Goal: Navigation & Orientation: Find specific page/section

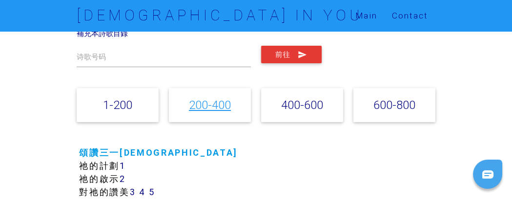
click at [206, 99] on link "200-400" at bounding box center [210, 105] width 42 height 14
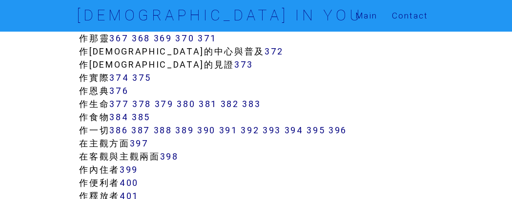
scroll to position [2090, 0]
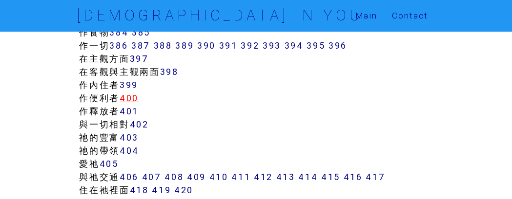
click at [131, 95] on link "400" at bounding box center [128, 98] width 19 height 11
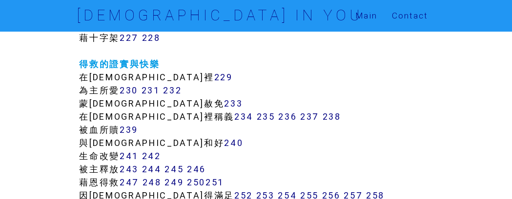
scroll to position [1158, 0]
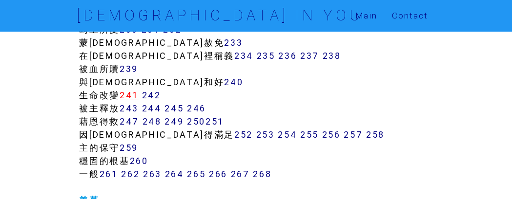
click at [134, 95] on link "241" at bounding box center [128, 95] width 19 height 11
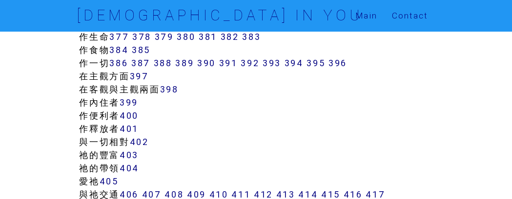
scroll to position [2012, 0]
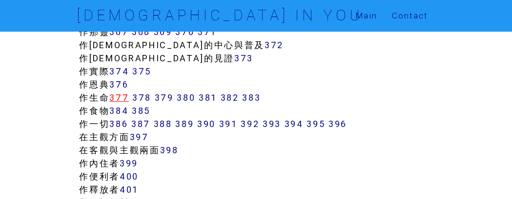
click at [116, 95] on link "377" at bounding box center [119, 97] width 20 height 11
